Goal: Navigation & Orientation: Understand site structure

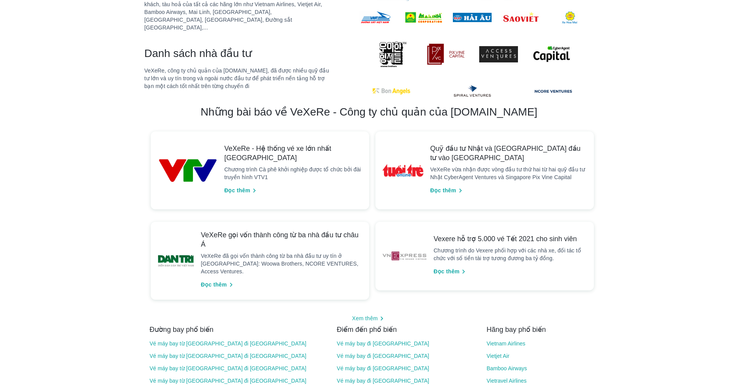
scroll to position [681, 0]
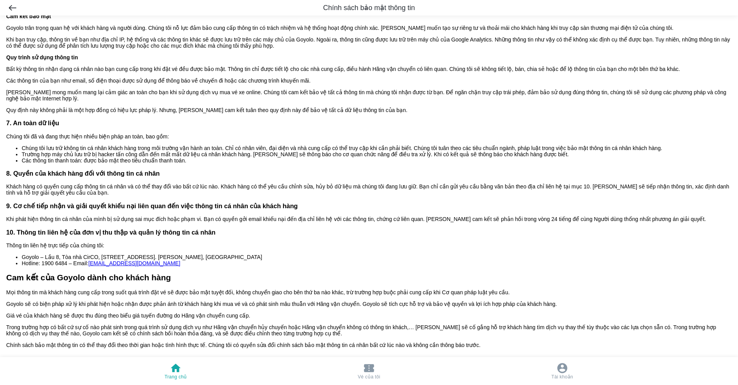
scroll to position [445, 0]
